Goal: Navigation & Orientation: Find specific page/section

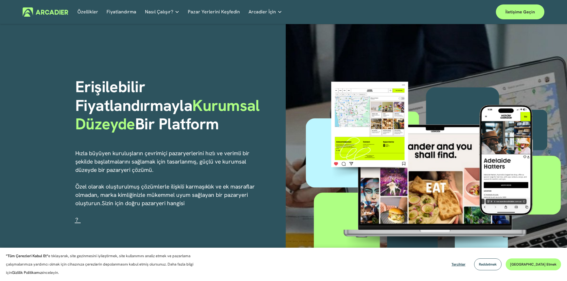
click at [536, 264] on font "Kabul etmek" at bounding box center [533, 264] width 46 height 5
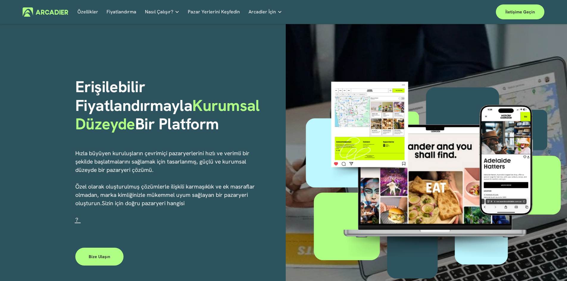
click at [93, 12] on font "Özellikler" at bounding box center [87, 12] width 21 height 6
